Goal: Find specific page/section: Find specific page/section

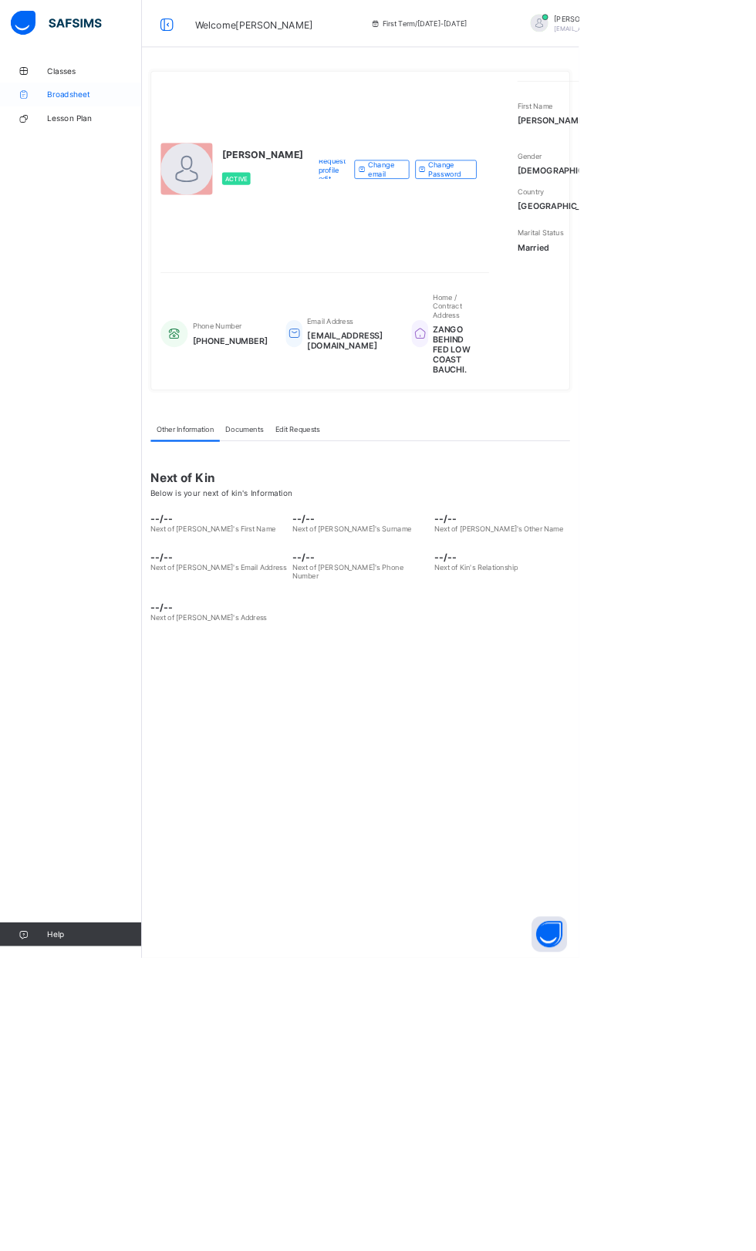
click at [104, 120] on span "Broadsheet" at bounding box center [123, 123] width 123 height 12
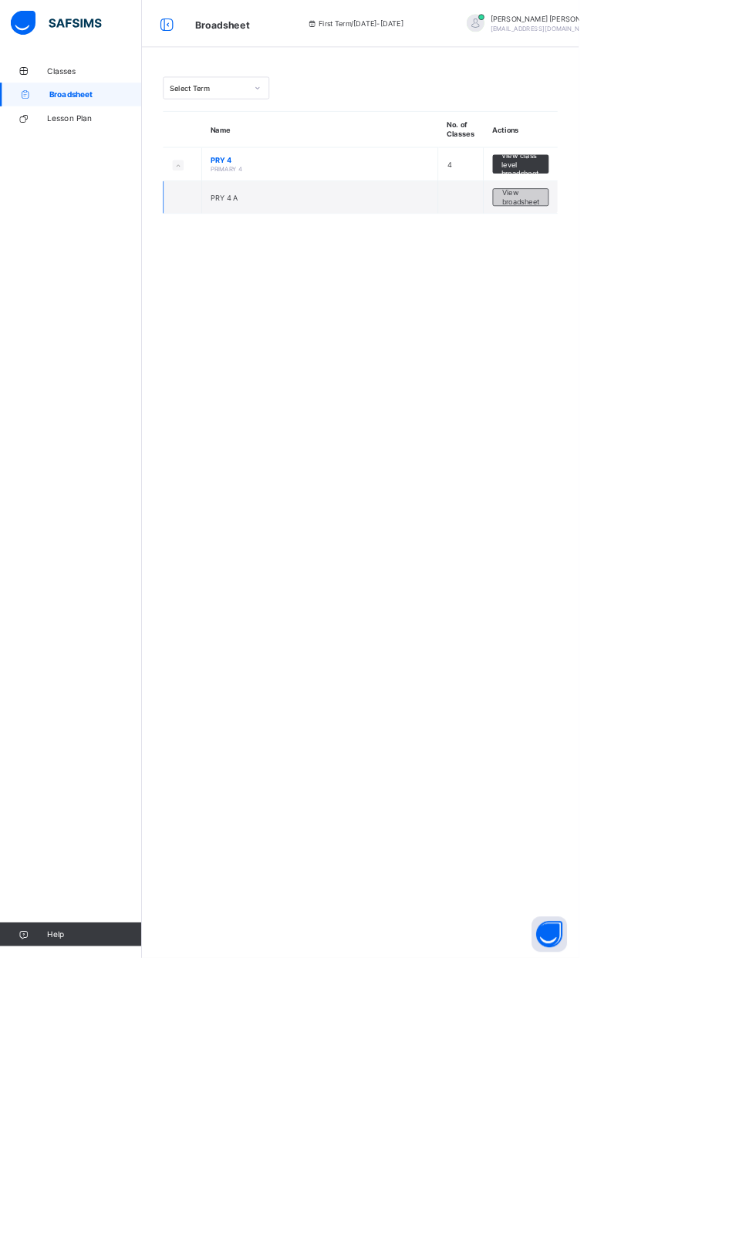
click at [691, 265] on span "View broadsheet" at bounding box center [680, 257] width 49 height 23
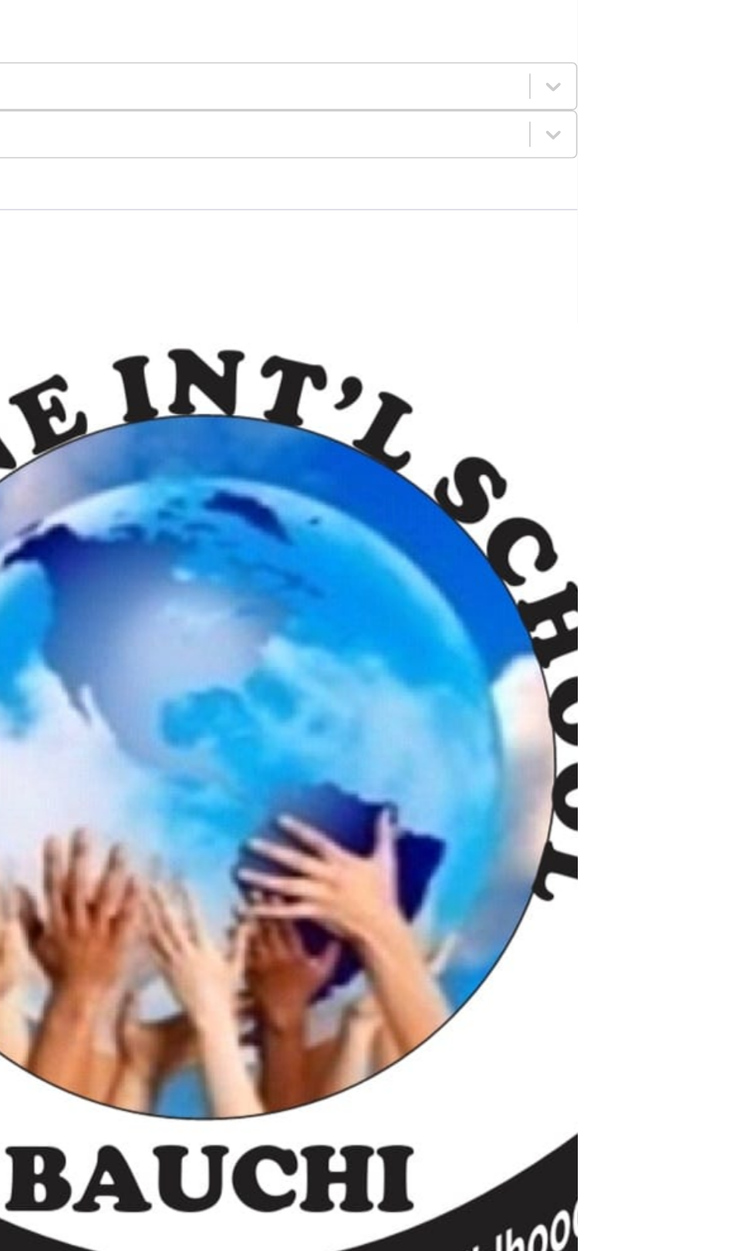
scroll to position [319, 888]
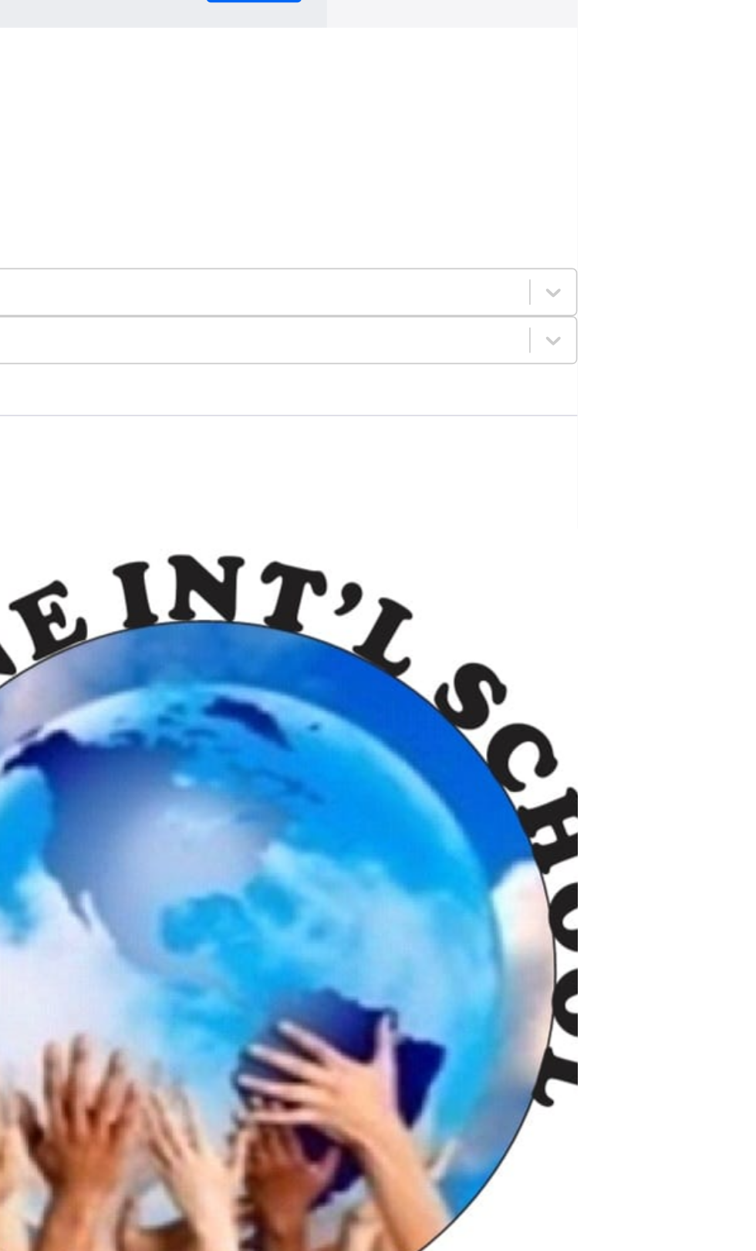
click at [588, 42] on div "×" at bounding box center [580, 28] width 15 height 26
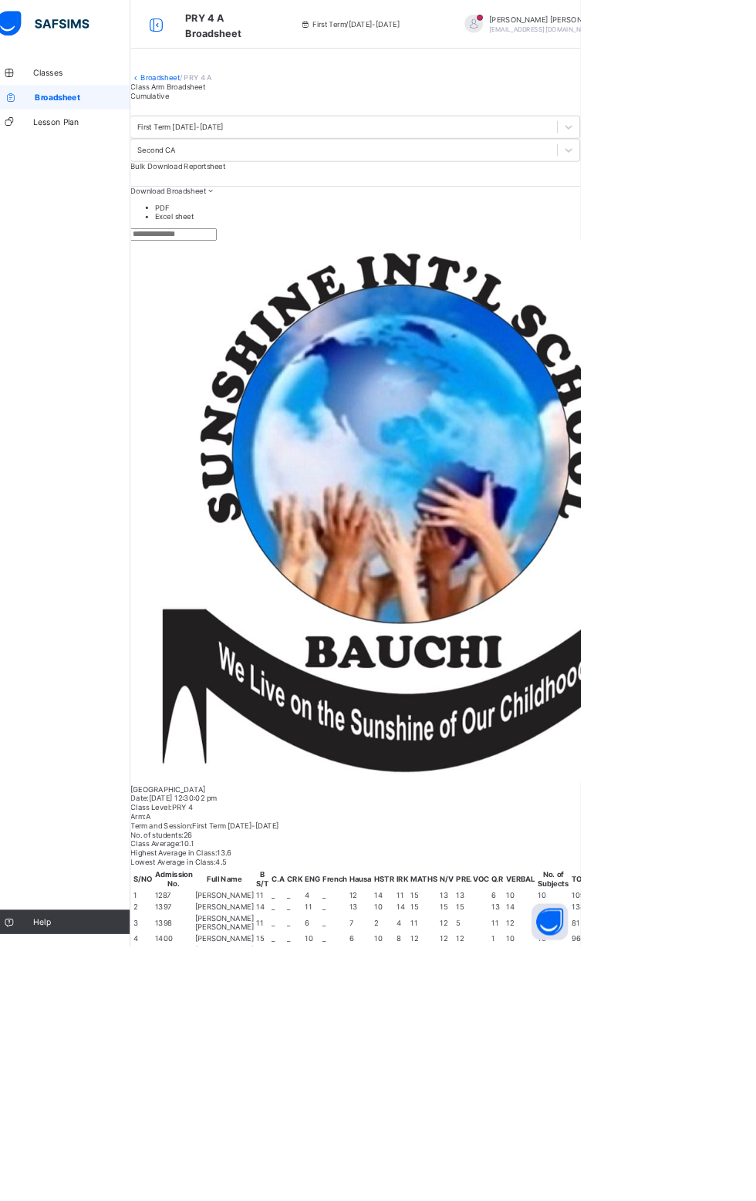
scroll to position [1128, 942]
